Goal: Information Seeking & Learning: Learn about a topic

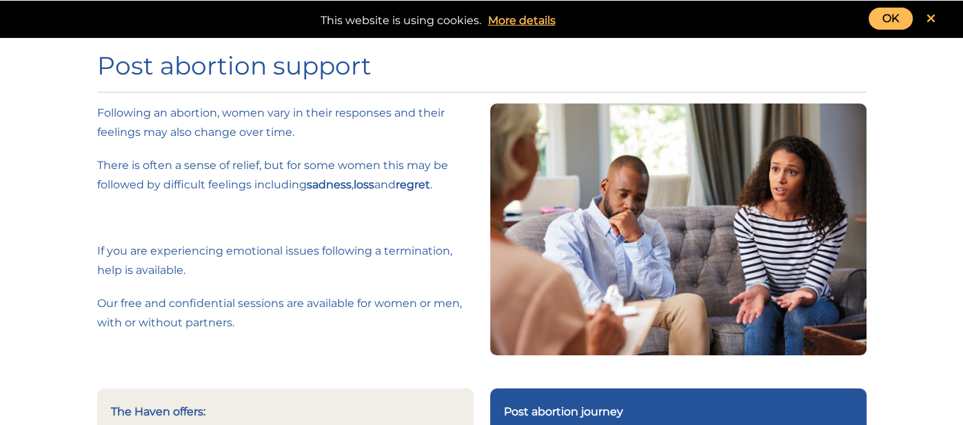
click at [875, 13] on link "OK" at bounding box center [891, 19] width 44 height 22
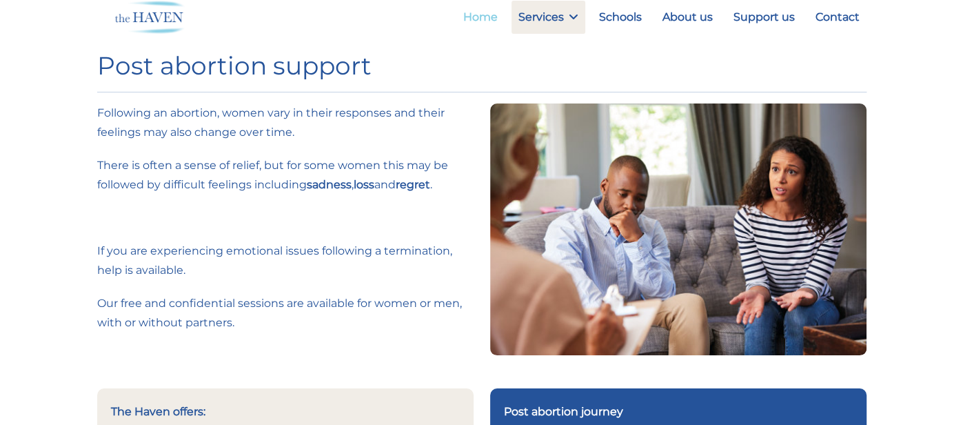
click at [471, 17] on link "Home" at bounding box center [480, 17] width 48 height 33
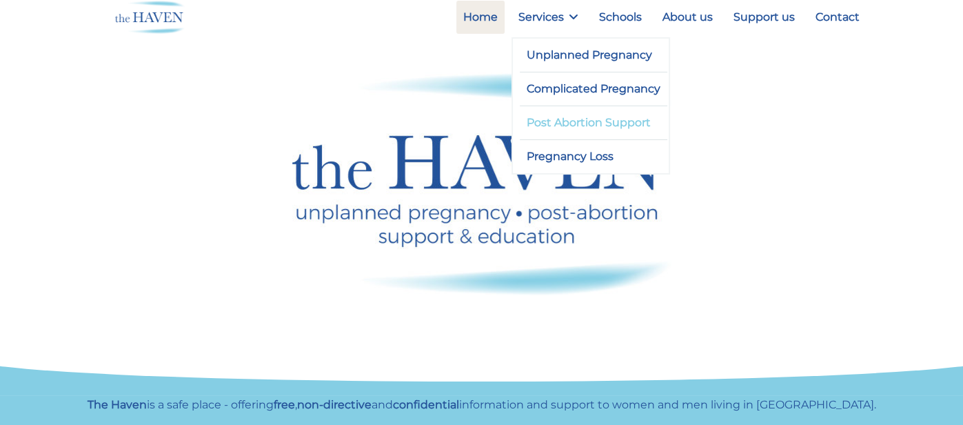
click at [564, 123] on link "Post Abortion Support" at bounding box center [594, 122] width 148 height 33
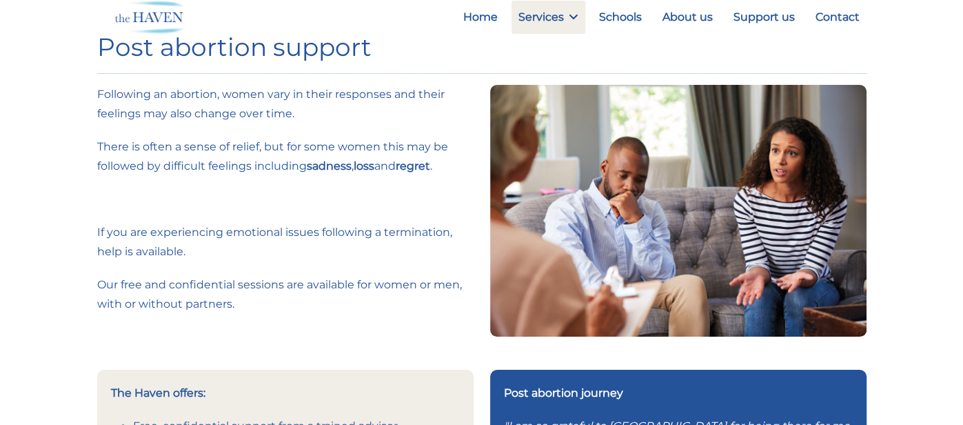
scroll to position [21, 0]
